Goal: Find specific page/section: Find specific page/section

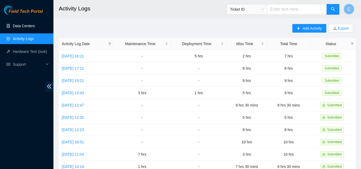
click at [22, 25] on link "Data Centers" at bounding box center [24, 26] width 22 height 4
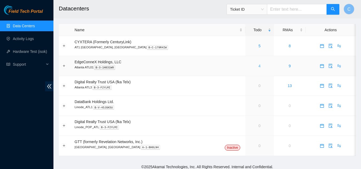
click at [258, 68] on link "4" at bounding box center [259, 66] width 2 height 4
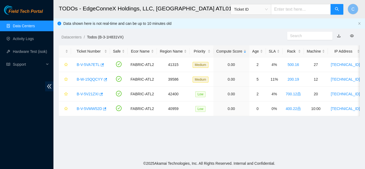
click at [27, 25] on link "Data Centers" at bounding box center [24, 26] width 22 height 4
